Goal: Navigation & Orientation: Understand site structure

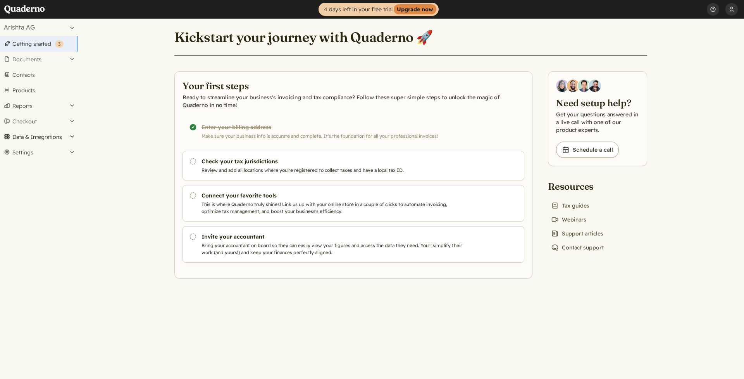
click at [18, 134] on button "Data & Integrations" at bounding box center [38, 136] width 77 height 15
click at [14, 184] on button "Settings" at bounding box center [38, 188] width 77 height 15
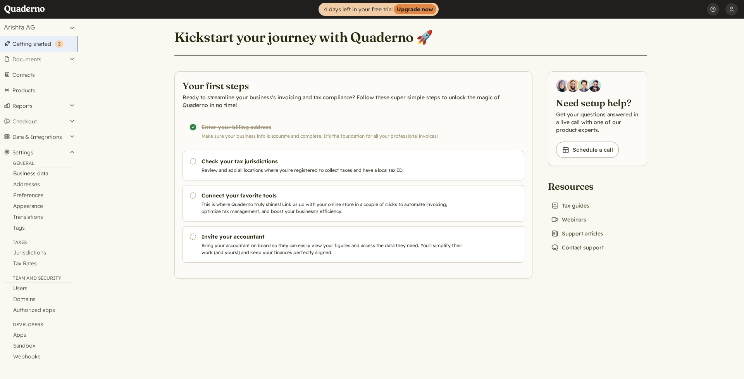
click at [28, 172] on link "Business data" at bounding box center [38, 173] width 77 height 11
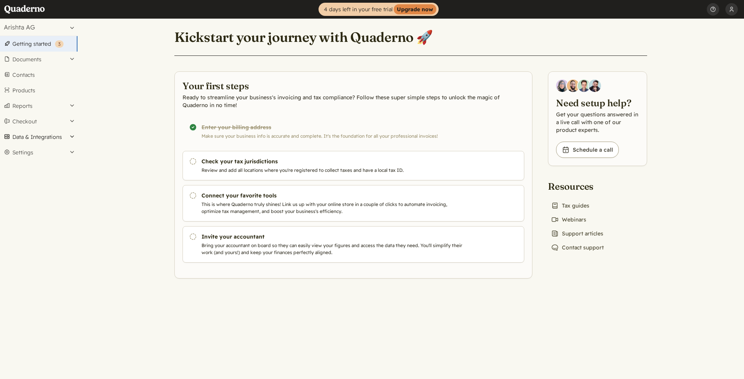
click at [55, 136] on button "Data & Integrations" at bounding box center [38, 136] width 77 height 15
drag, startPoint x: 36, startPoint y: 188, endPoint x: 37, endPoint y: 194, distance: 7.0
click at [36, 188] on button "Settings" at bounding box center [38, 188] width 77 height 15
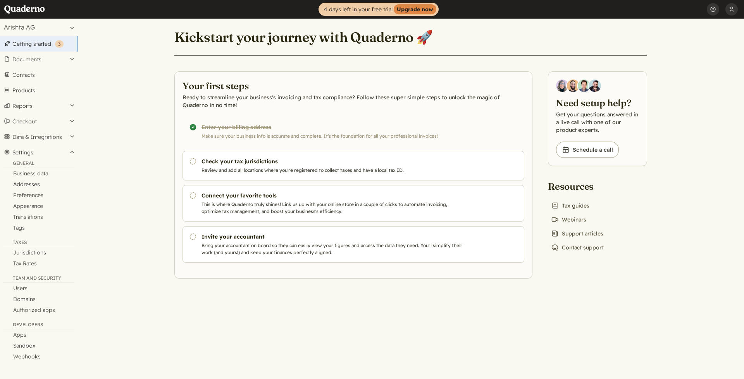
click at [34, 182] on link "Addresses" at bounding box center [38, 184] width 77 height 11
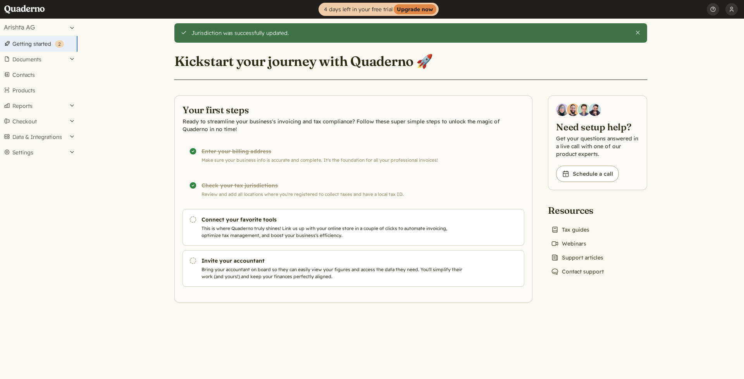
scroll to position [0, 0]
click at [68, 151] on button "Settings" at bounding box center [38, 152] width 77 height 15
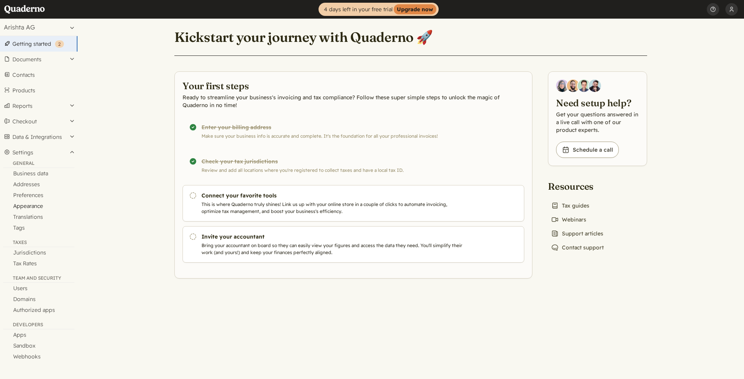
scroll to position [0, 0]
click at [24, 263] on link "Tax Rates" at bounding box center [38, 263] width 77 height 11
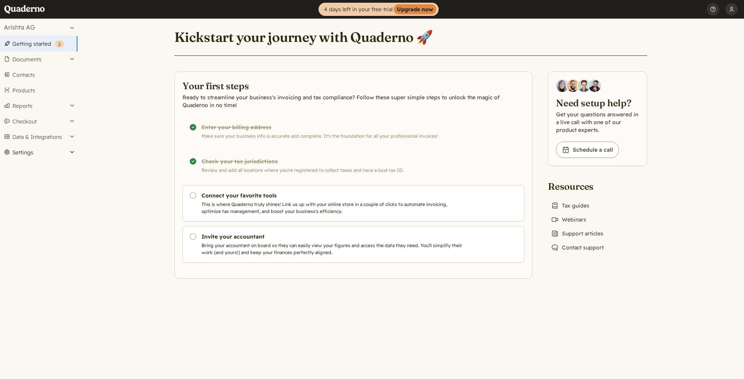
click at [64, 151] on button "Settings" at bounding box center [38, 152] width 77 height 15
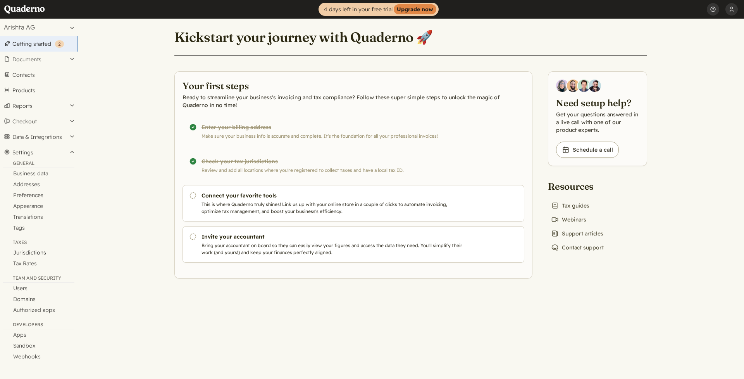
click at [23, 253] on link "Jurisdictions" at bounding box center [38, 252] width 77 height 11
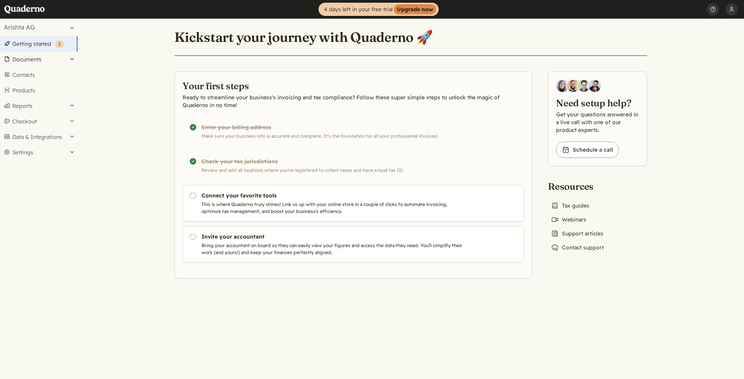
click at [40, 61] on button "Documents" at bounding box center [38, 59] width 77 height 15
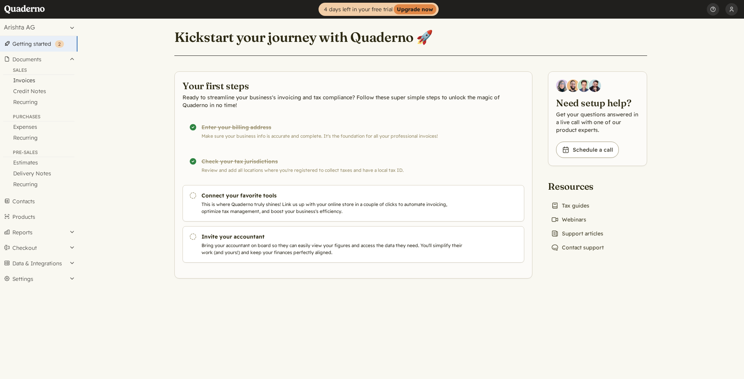
click at [28, 79] on link "Invoices" at bounding box center [38, 80] width 77 height 11
